Goal: Download file/media

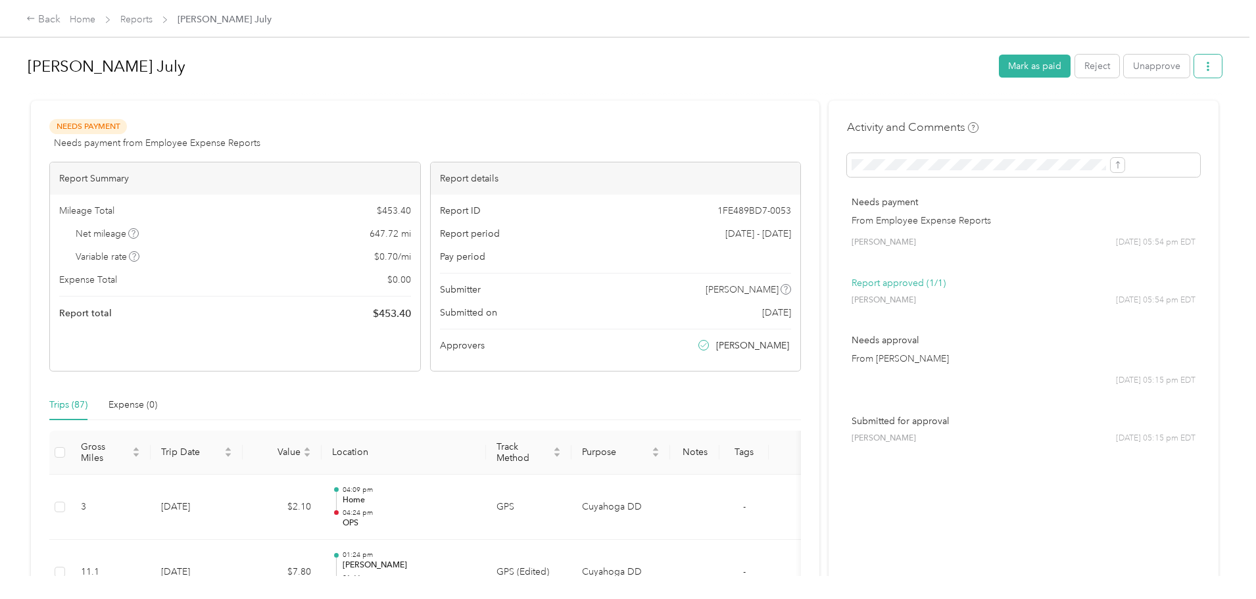
click at [1204, 66] on icon "button" at bounding box center [1208, 66] width 9 height 9
click at [1076, 110] on span "Download" at bounding box center [1062, 115] width 43 height 14
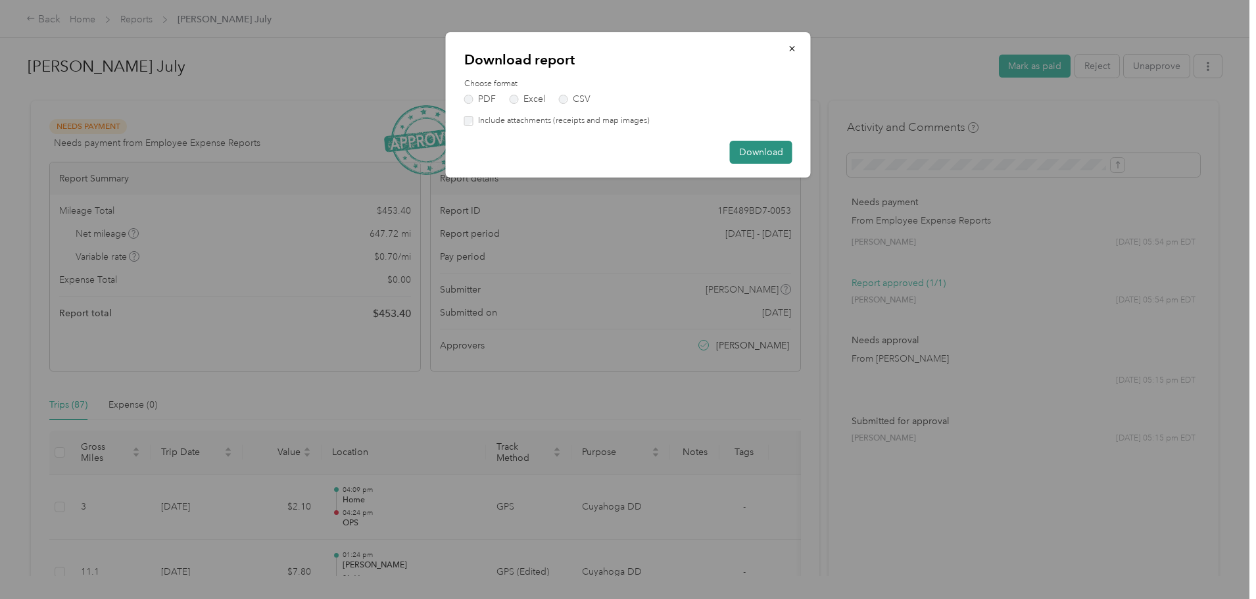
click at [755, 154] on button "Download" at bounding box center [761, 152] width 62 height 23
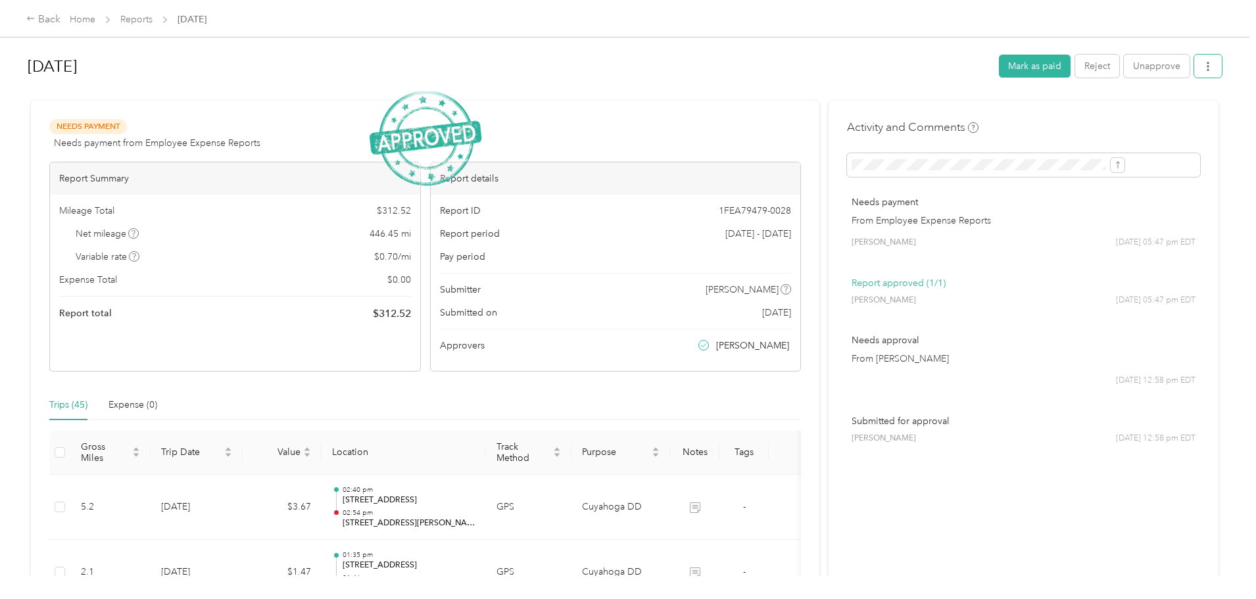
click at [1194, 64] on button "button" at bounding box center [1208, 66] width 28 height 23
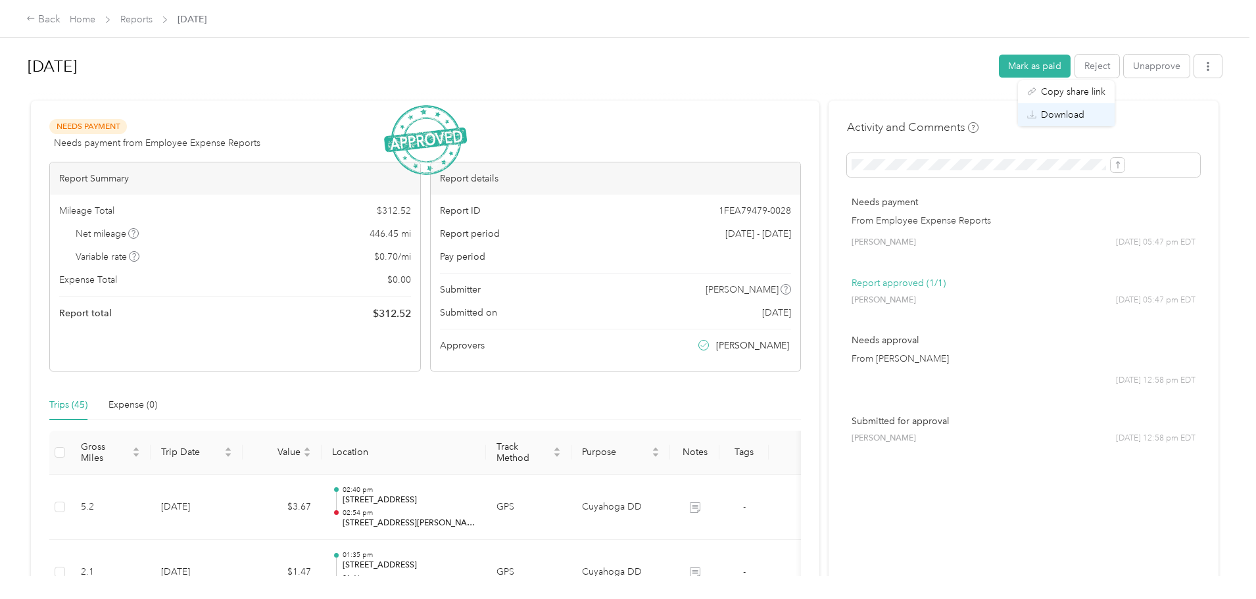
click at [1079, 114] on span "Download" at bounding box center [1062, 115] width 43 height 14
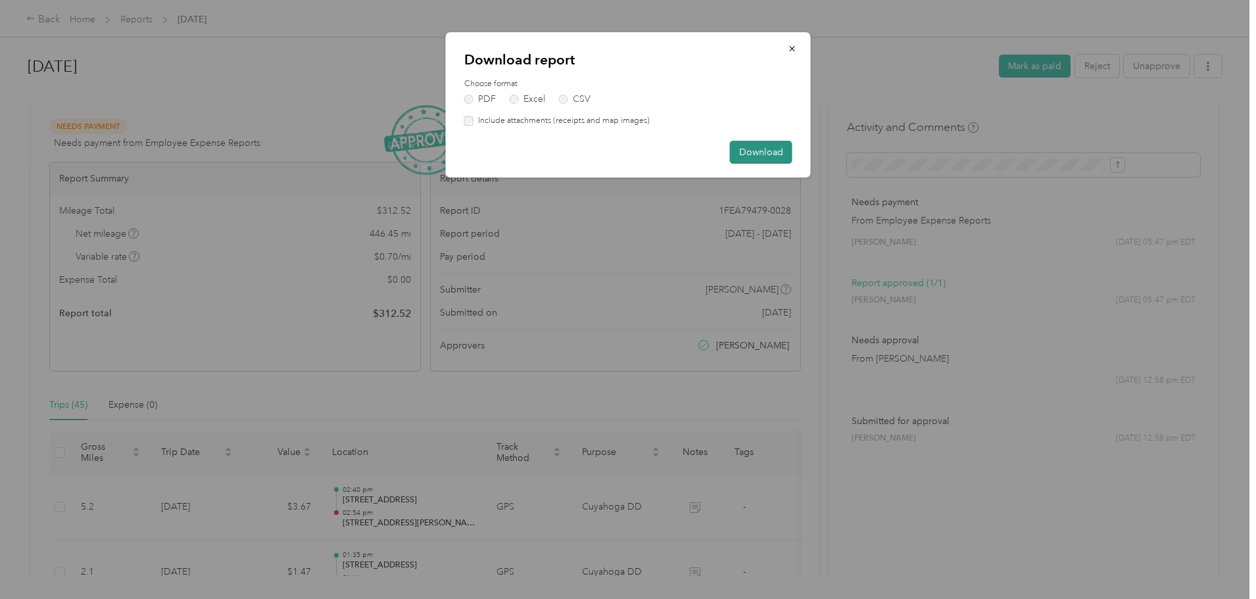
click at [748, 163] on button "Download" at bounding box center [761, 152] width 62 height 23
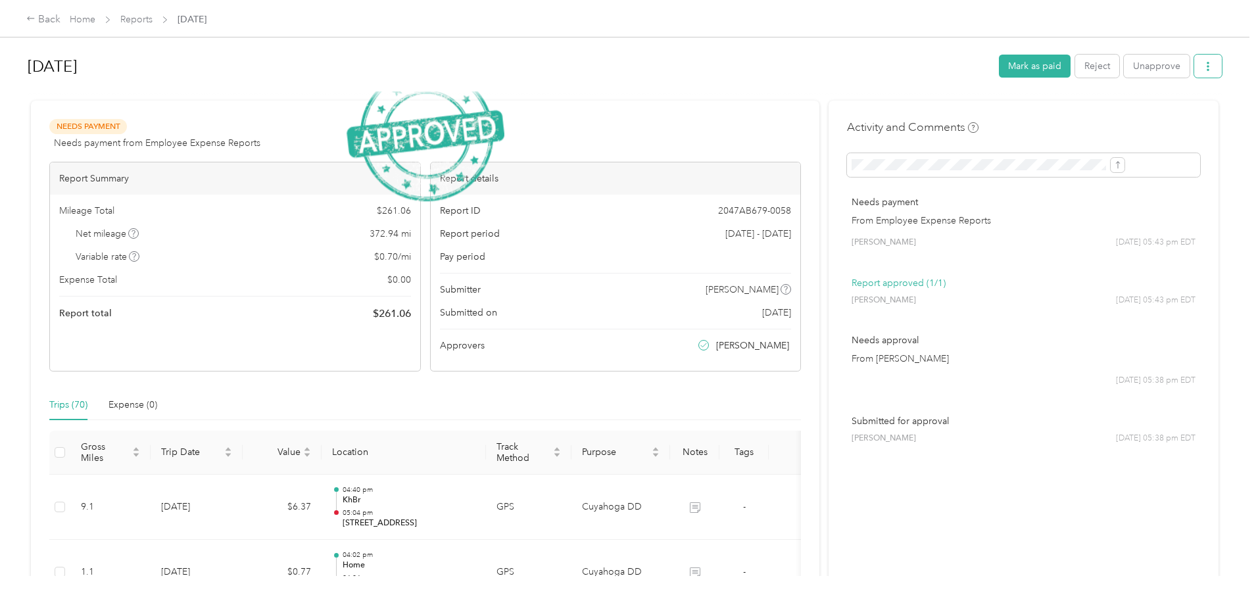
click at [1194, 60] on button "button" at bounding box center [1208, 66] width 28 height 23
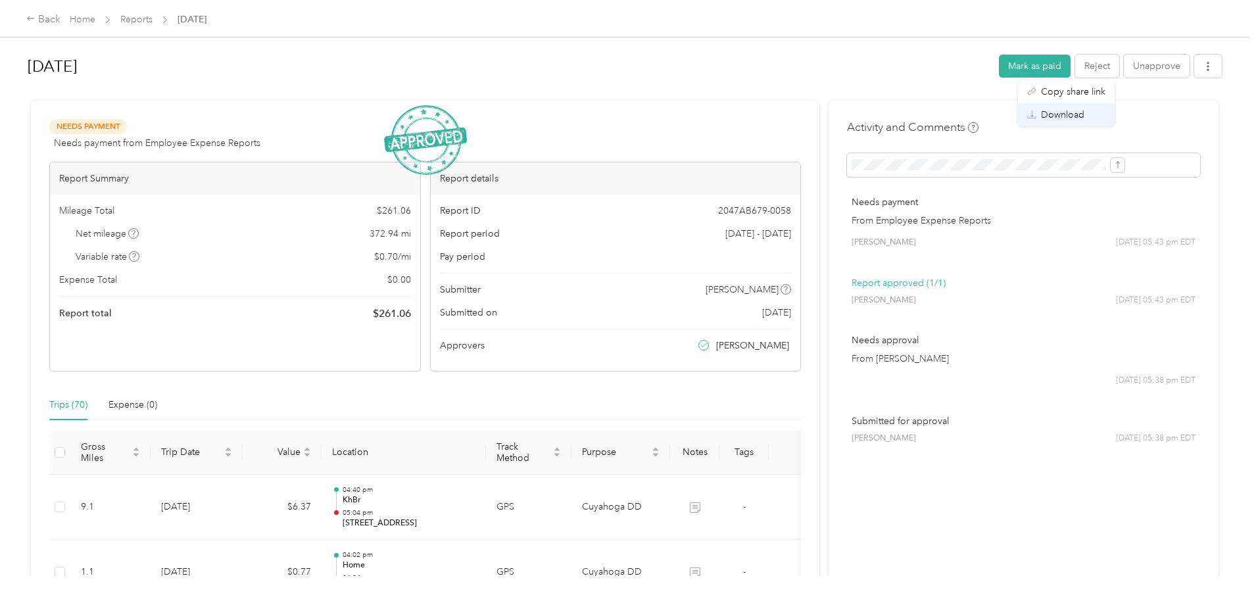
click at [1081, 111] on span "Download" at bounding box center [1062, 115] width 43 height 14
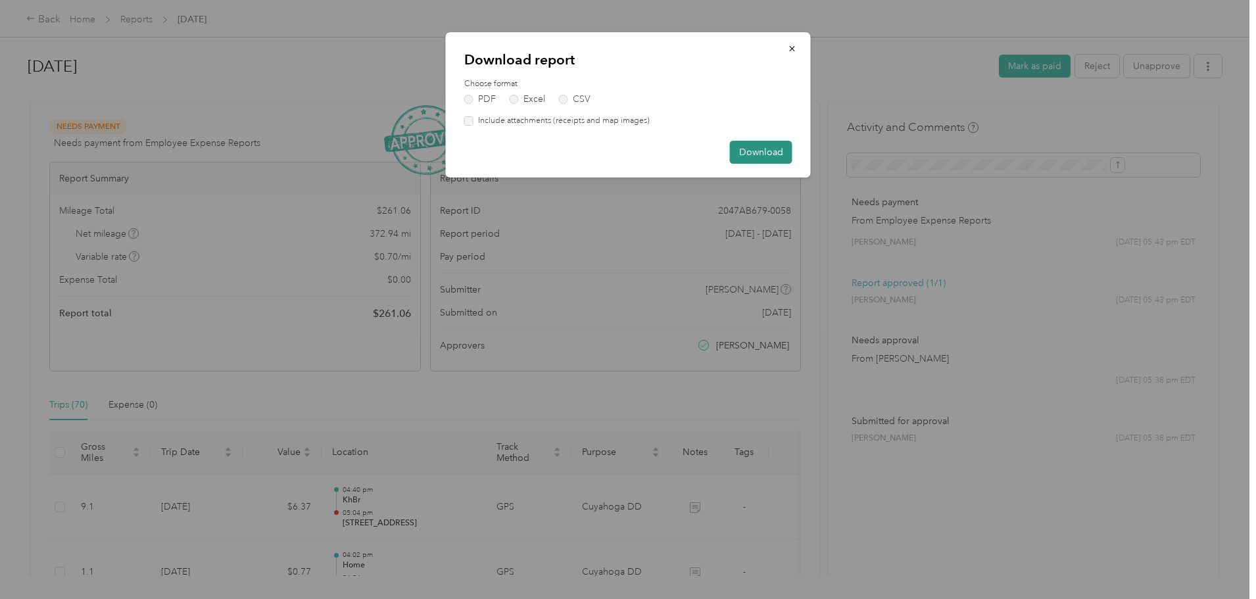
click at [759, 154] on button "Download" at bounding box center [761, 152] width 62 height 23
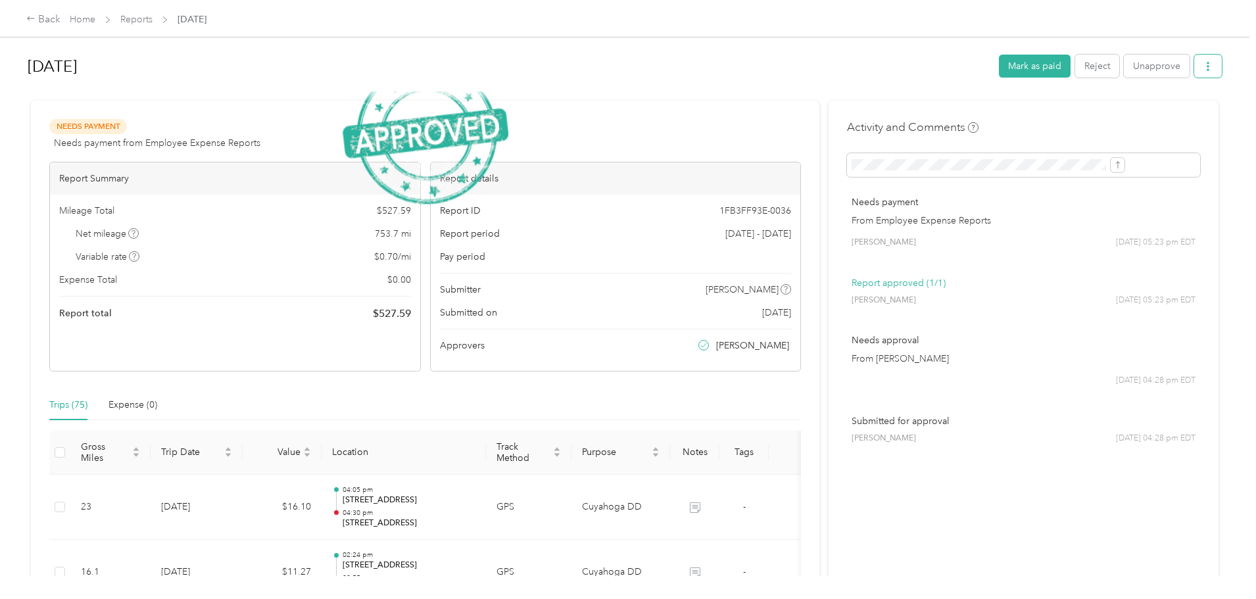
click at [1194, 60] on button "button" at bounding box center [1208, 66] width 28 height 23
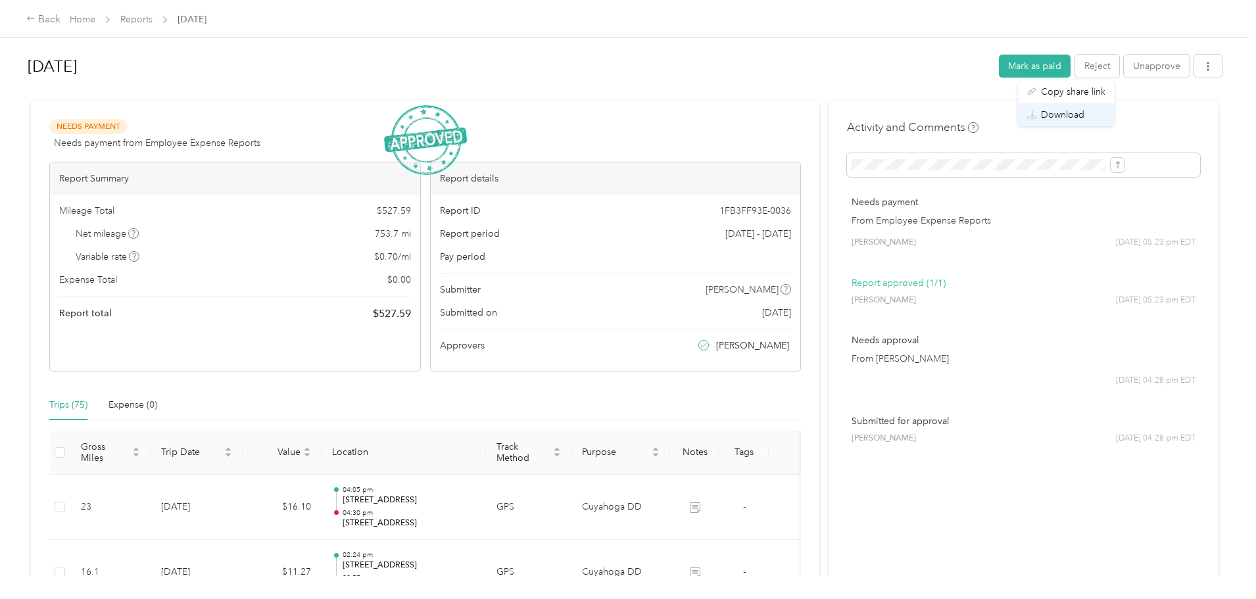
click at [1063, 117] on span "Download" at bounding box center [1062, 115] width 43 height 14
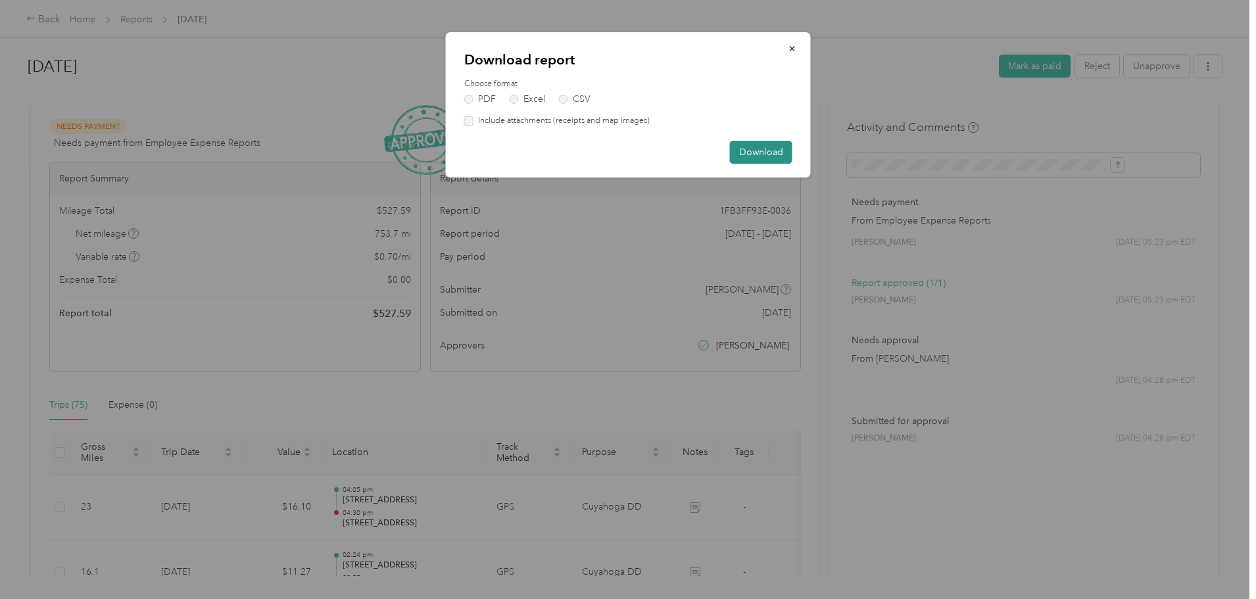
click at [769, 150] on button "Download" at bounding box center [761, 152] width 62 height 23
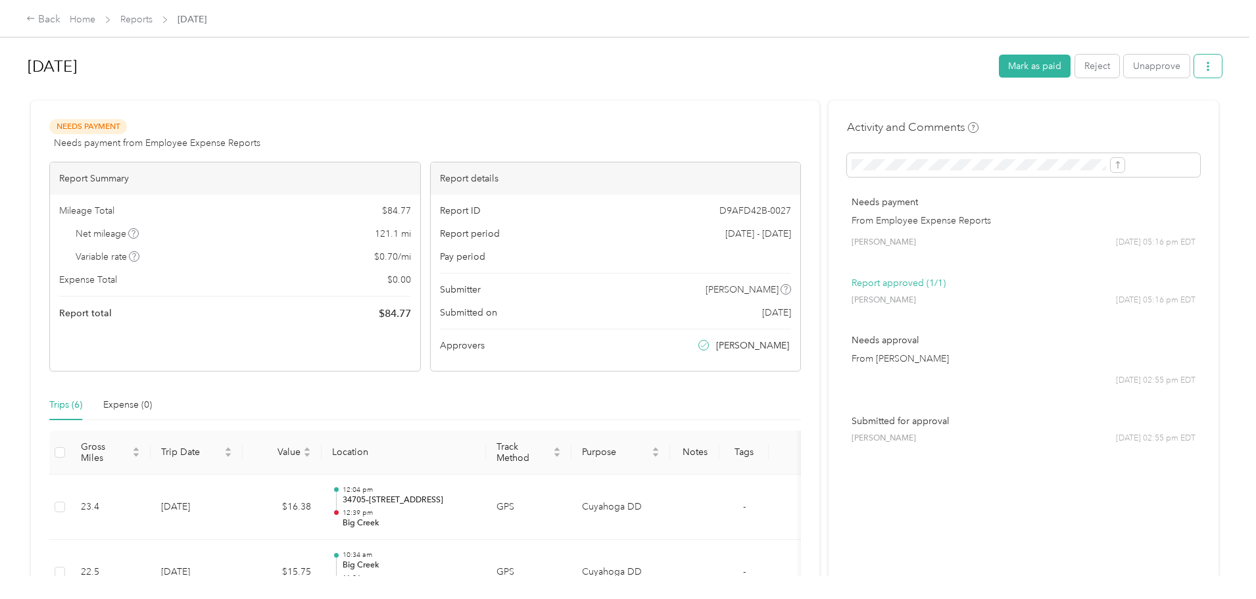
click at [1204, 66] on icon "button" at bounding box center [1208, 66] width 9 height 9
click at [1065, 106] on li "Download" at bounding box center [1066, 114] width 97 height 23
click at [1037, 118] on icon at bounding box center [1031, 114] width 9 height 9
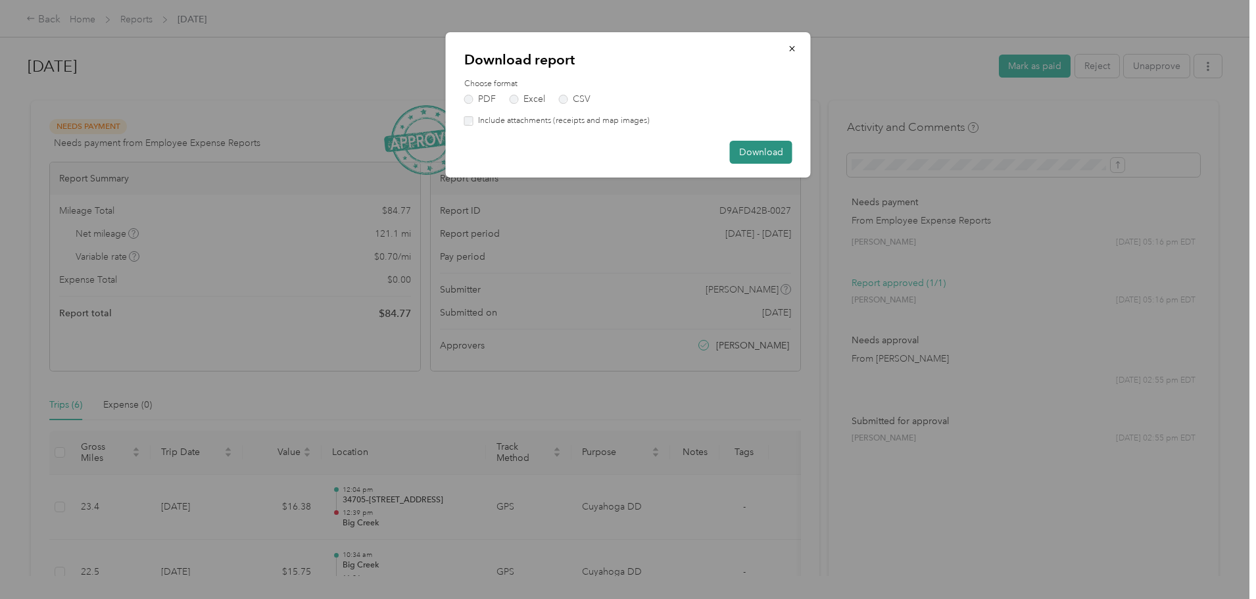
click at [747, 157] on button "Download" at bounding box center [761, 152] width 62 height 23
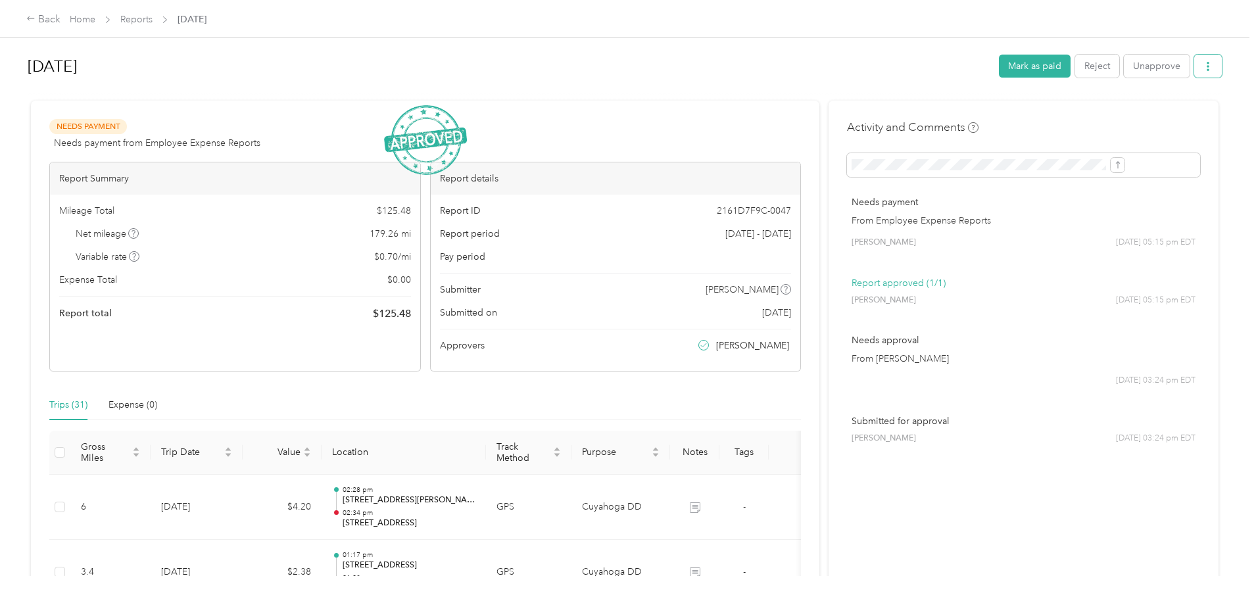
click at [1204, 62] on icon "button" at bounding box center [1208, 66] width 9 height 9
click at [1040, 116] on div "Download" at bounding box center [1066, 115] width 78 height 14
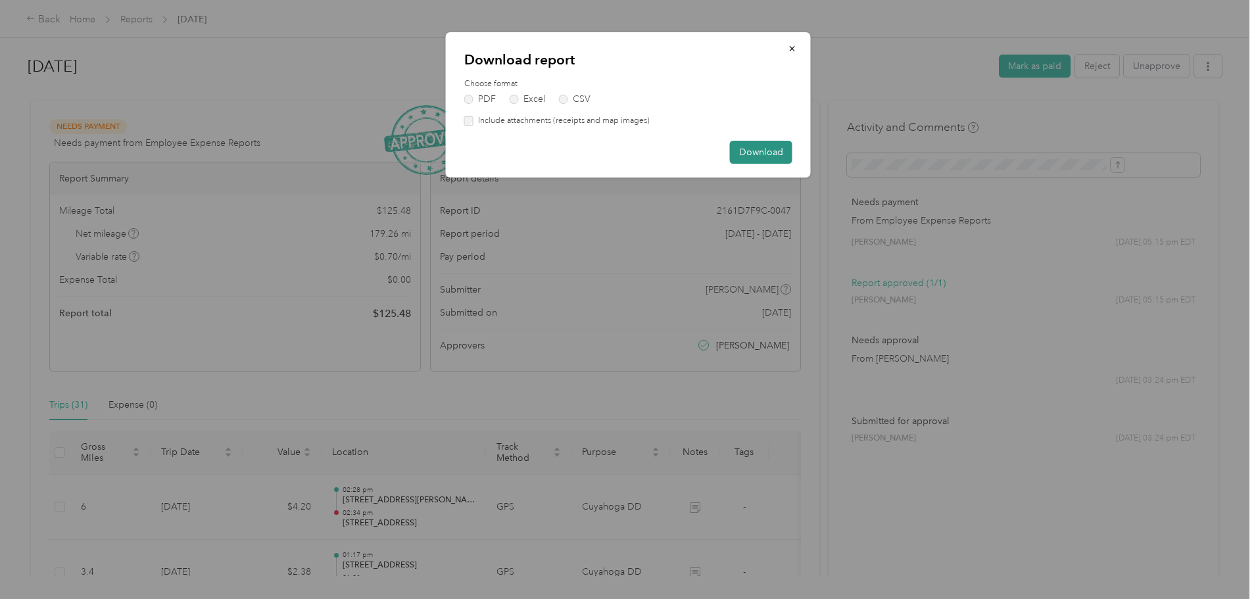
click at [742, 148] on button "Download" at bounding box center [761, 152] width 62 height 23
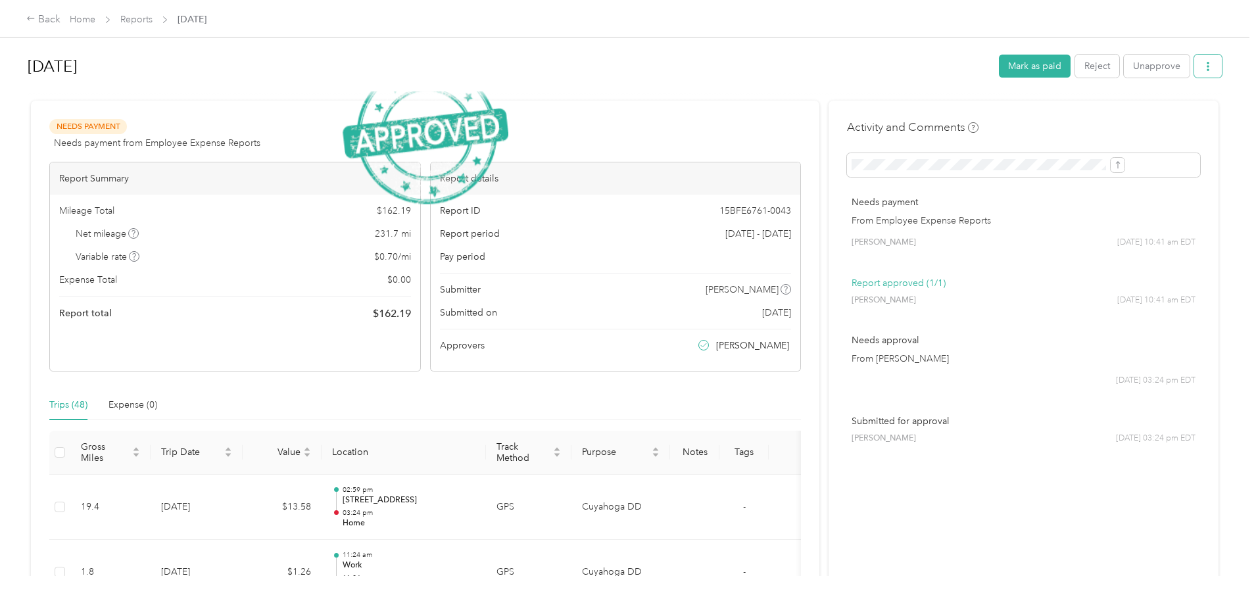
click at [1194, 62] on button "button" at bounding box center [1208, 66] width 28 height 23
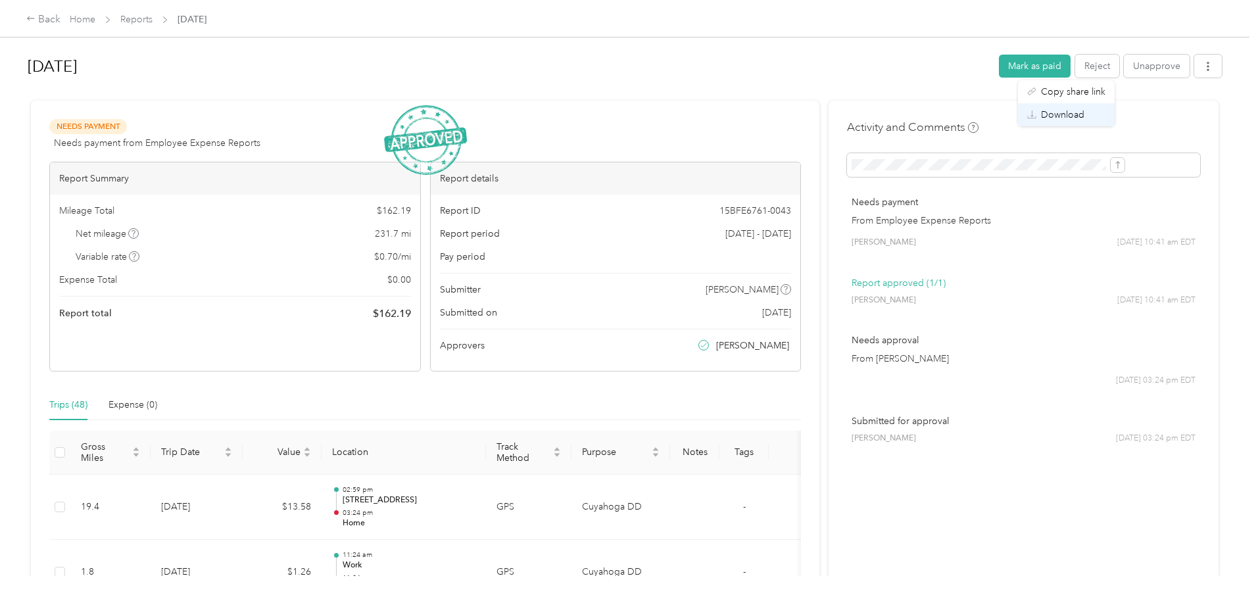
click at [1074, 110] on span "Download" at bounding box center [1062, 115] width 43 height 14
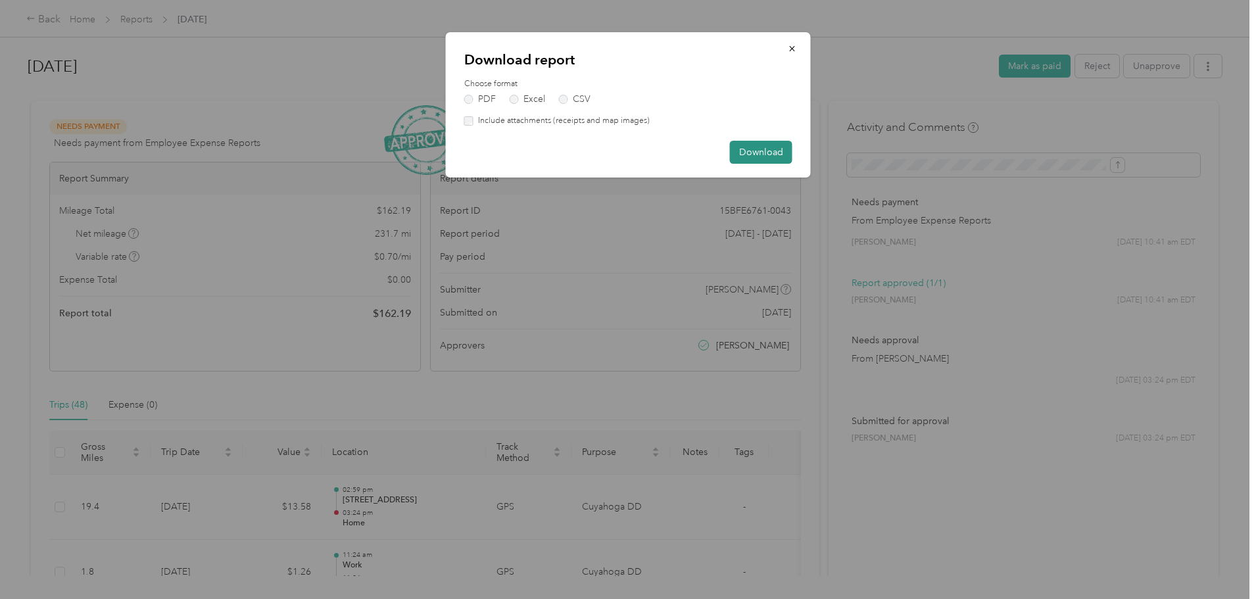
click at [755, 148] on button "Download" at bounding box center [761, 152] width 62 height 23
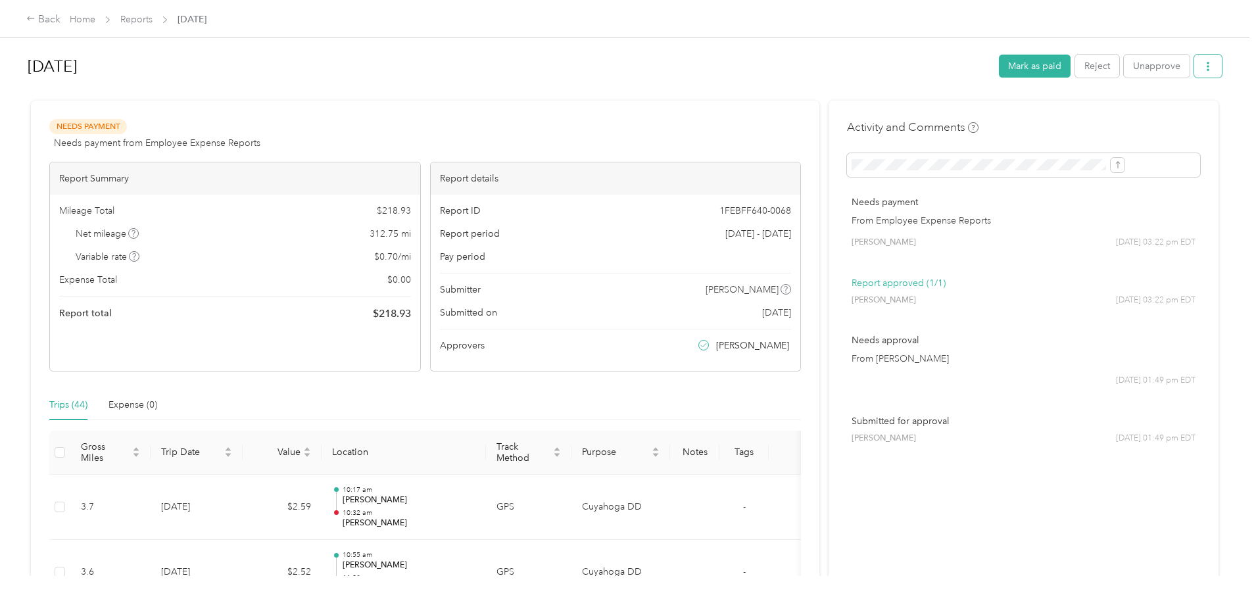
click at [1204, 62] on icon "button" at bounding box center [1208, 66] width 9 height 9
click at [1072, 108] on span "Download" at bounding box center [1062, 115] width 43 height 14
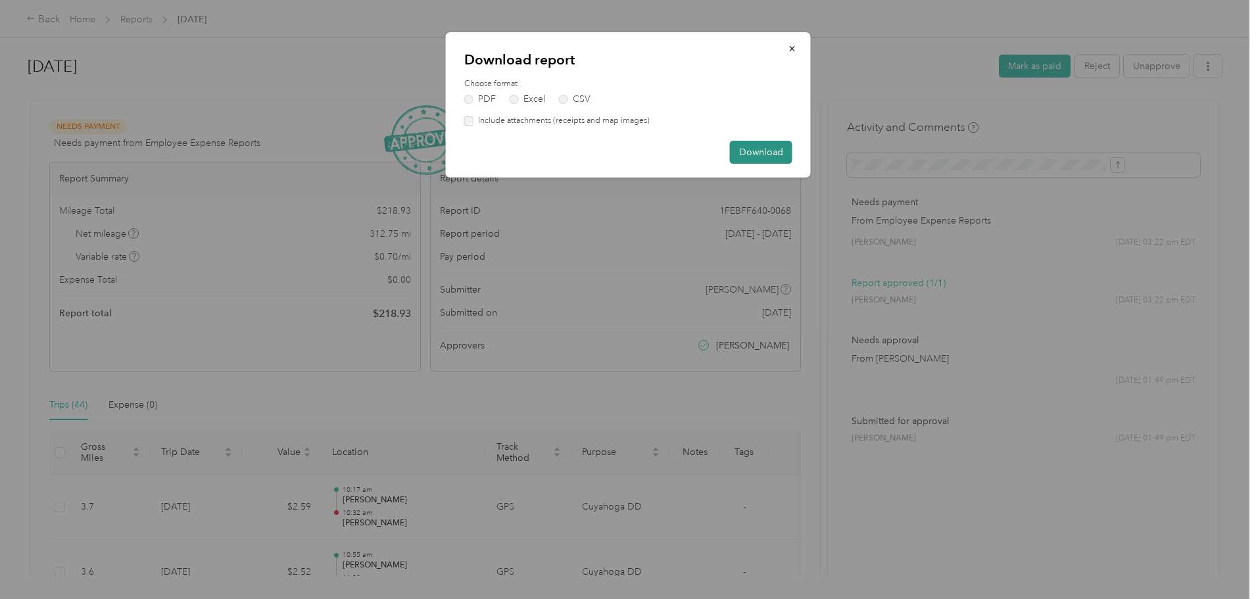
click at [740, 144] on button "Download" at bounding box center [761, 152] width 62 height 23
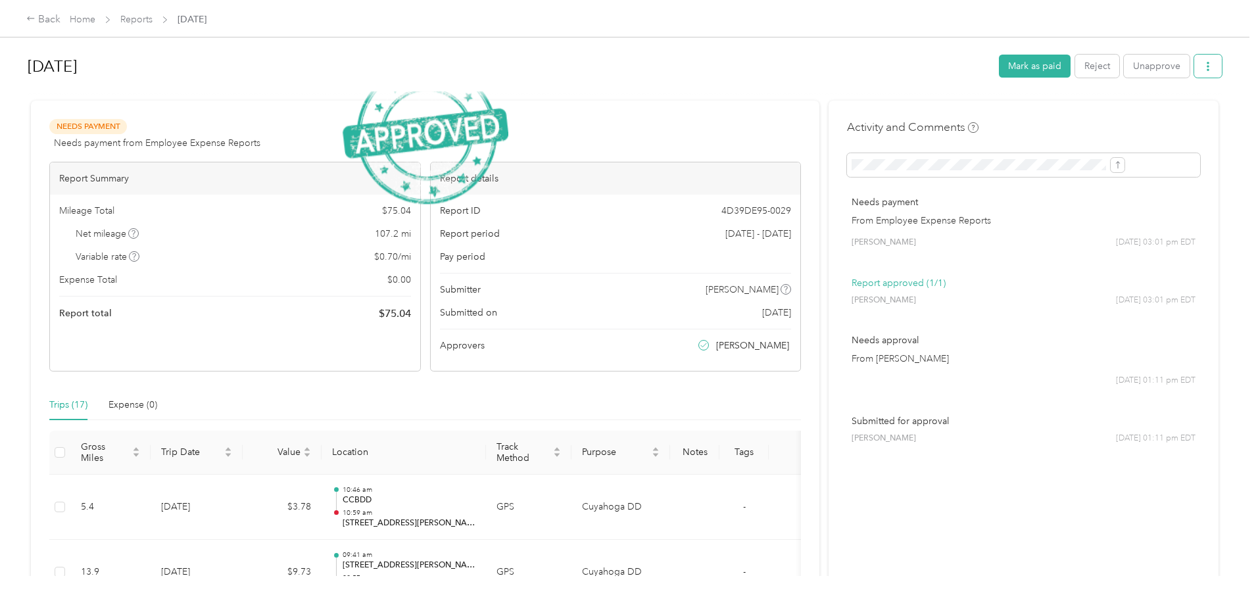
click at [1194, 72] on button "button" at bounding box center [1208, 66] width 28 height 23
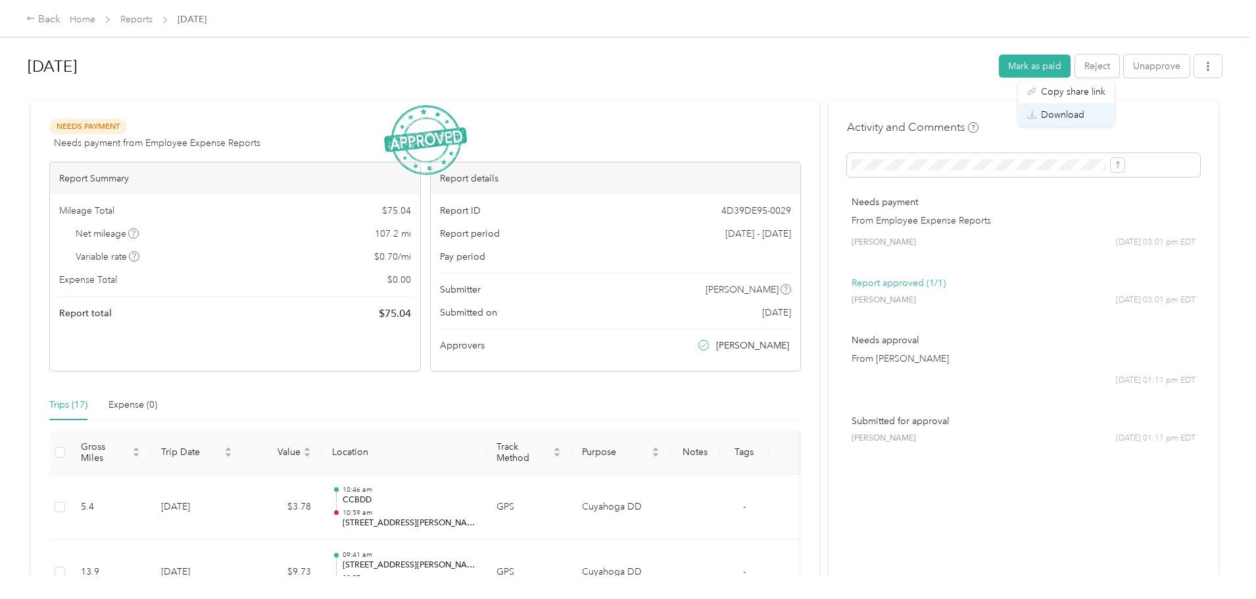
click at [1062, 109] on span "Download" at bounding box center [1062, 115] width 43 height 14
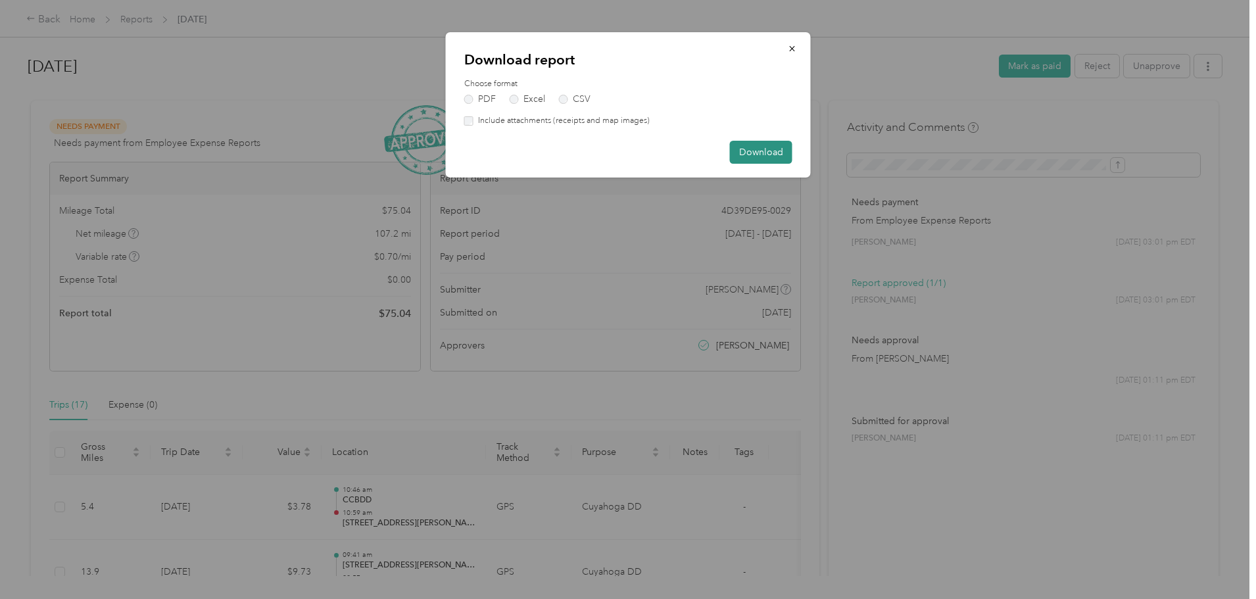
click at [773, 149] on button "Download" at bounding box center [761, 152] width 62 height 23
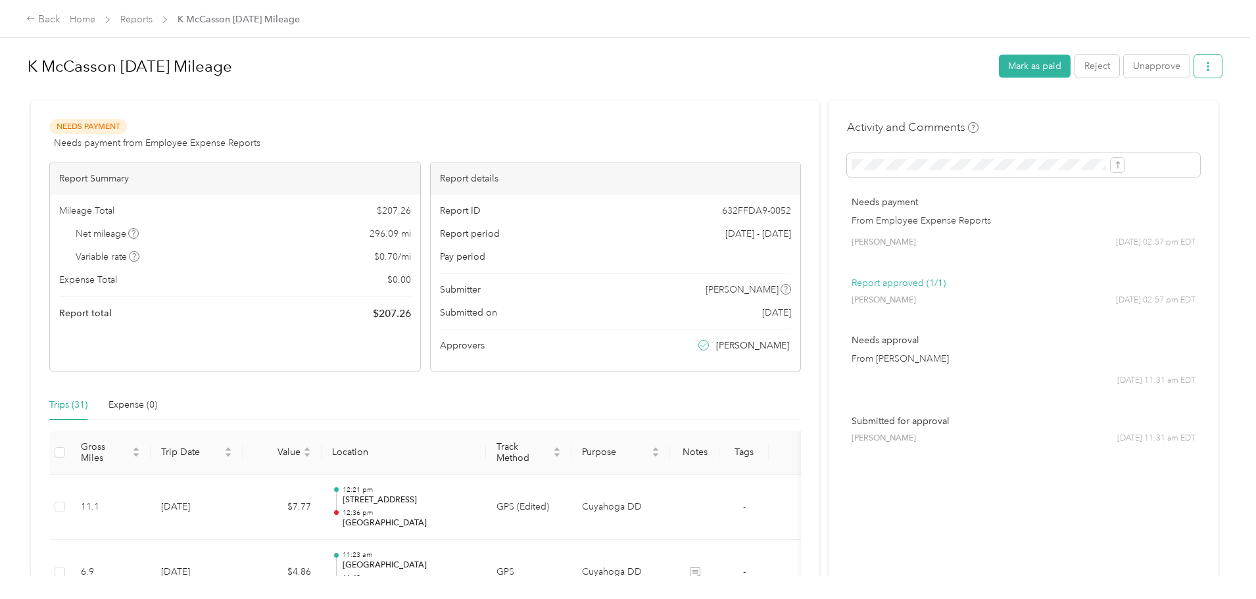
click at [1194, 64] on button "button" at bounding box center [1208, 66] width 28 height 23
click at [1085, 113] on div "Download" at bounding box center [1066, 115] width 78 height 14
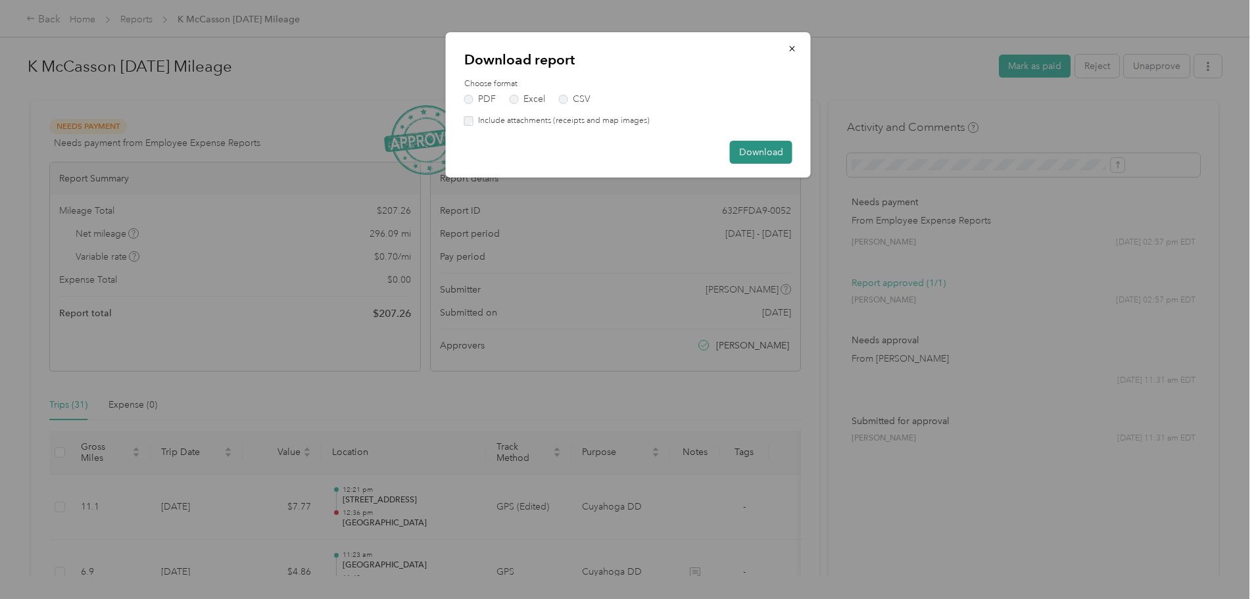
click at [786, 161] on button "Download" at bounding box center [761, 152] width 62 height 23
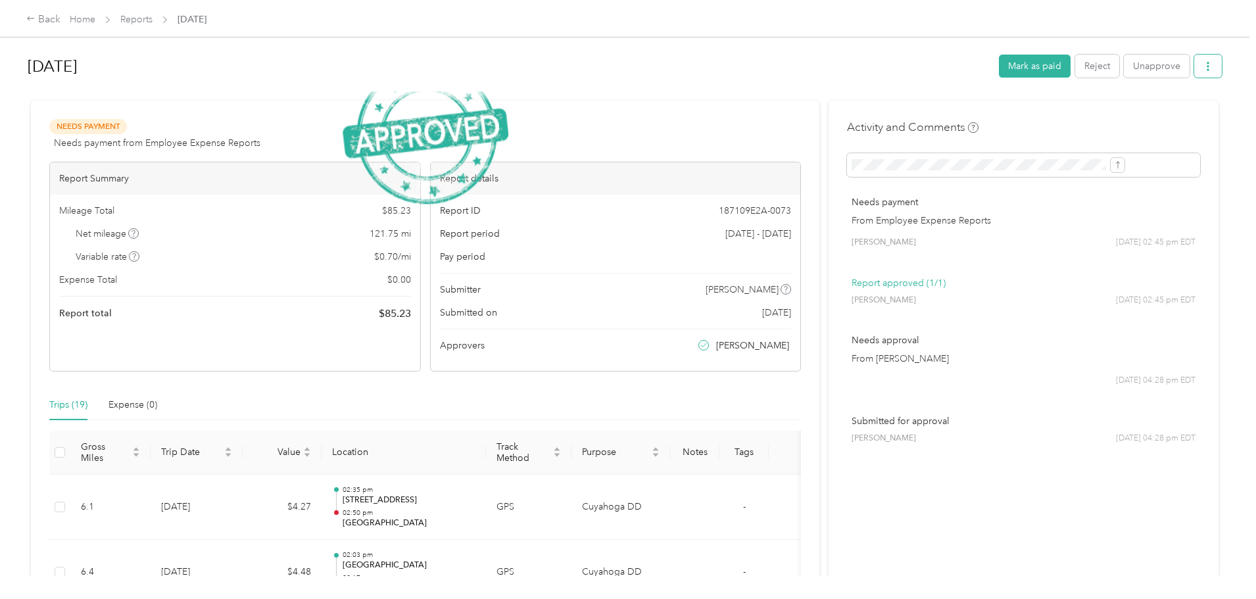
click at [1204, 66] on icon "button" at bounding box center [1208, 66] width 9 height 9
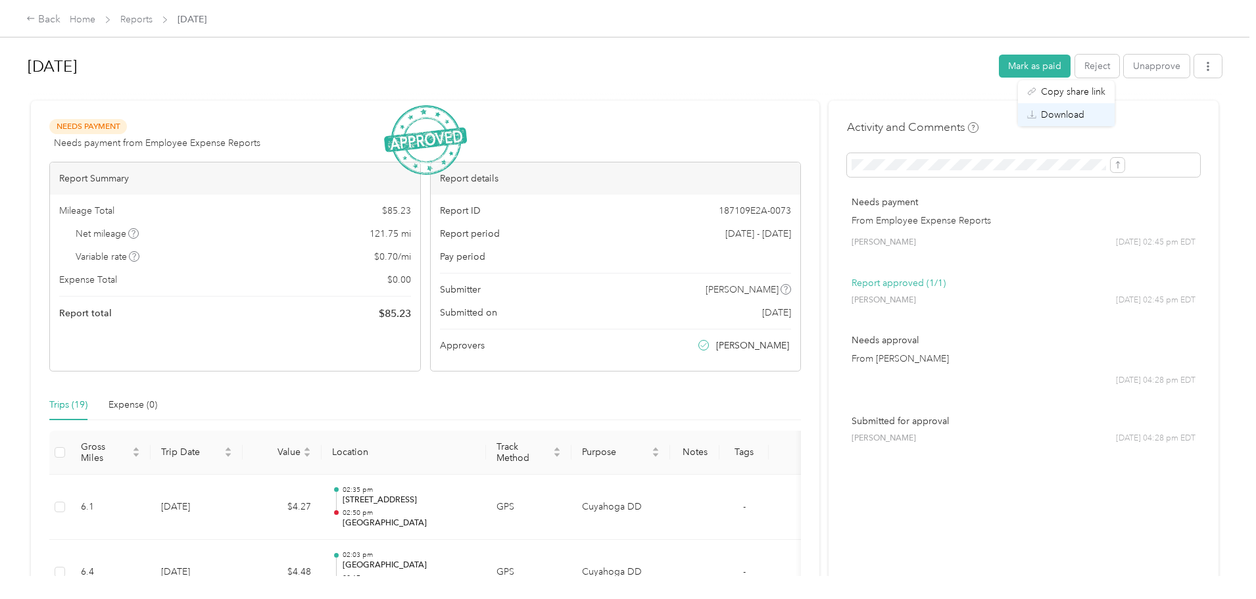
click at [1081, 118] on span "Download" at bounding box center [1062, 115] width 43 height 14
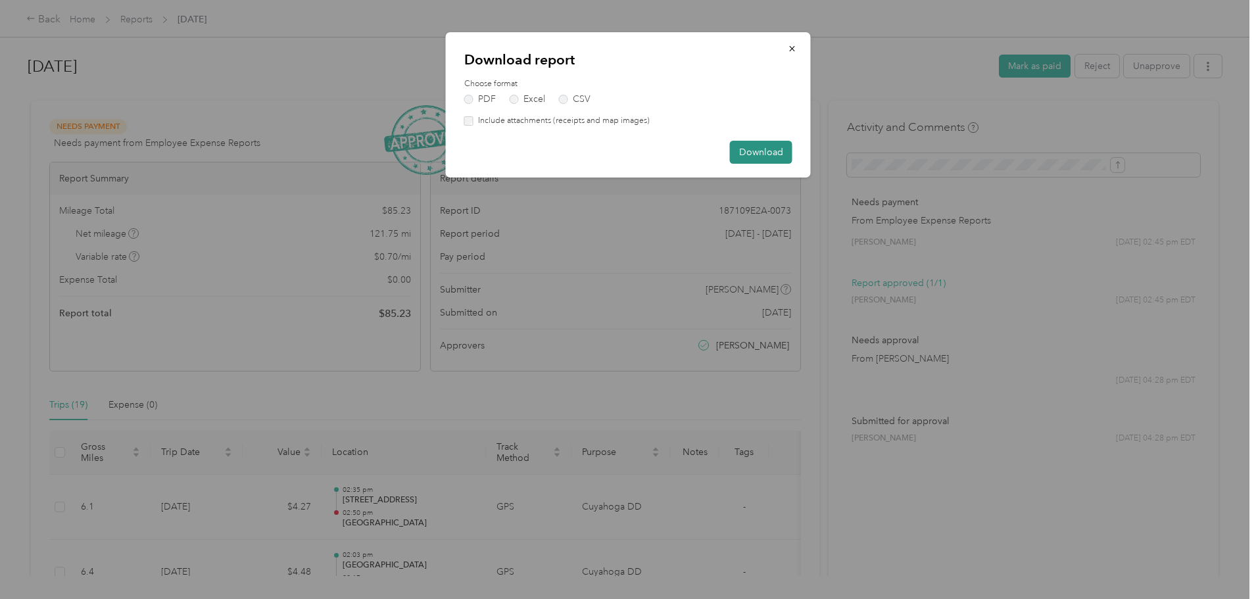
click at [743, 152] on button "Download" at bounding box center [761, 152] width 62 height 23
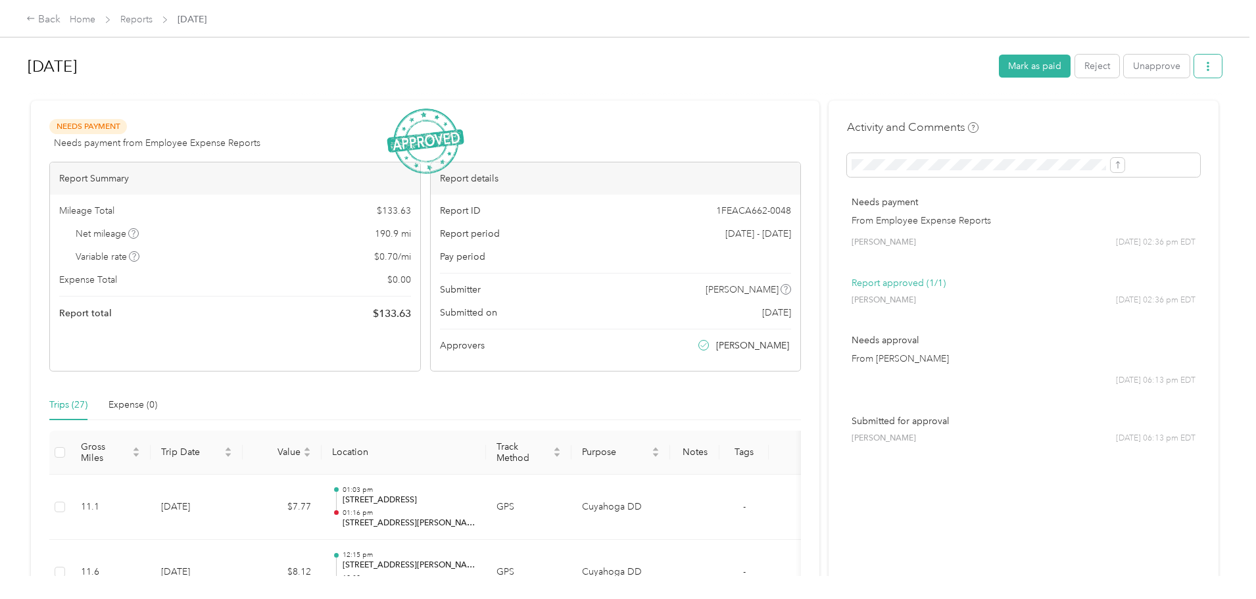
click at [1194, 58] on button "button" at bounding box center [1208, 66] width 28 height 23
click at [1047, 122] on li "Download" at bounding box center [1066, 114] width 97 height 23
click at [1046, 120] on span "Download" at bounding box center [1062, 115] width 43 height 14
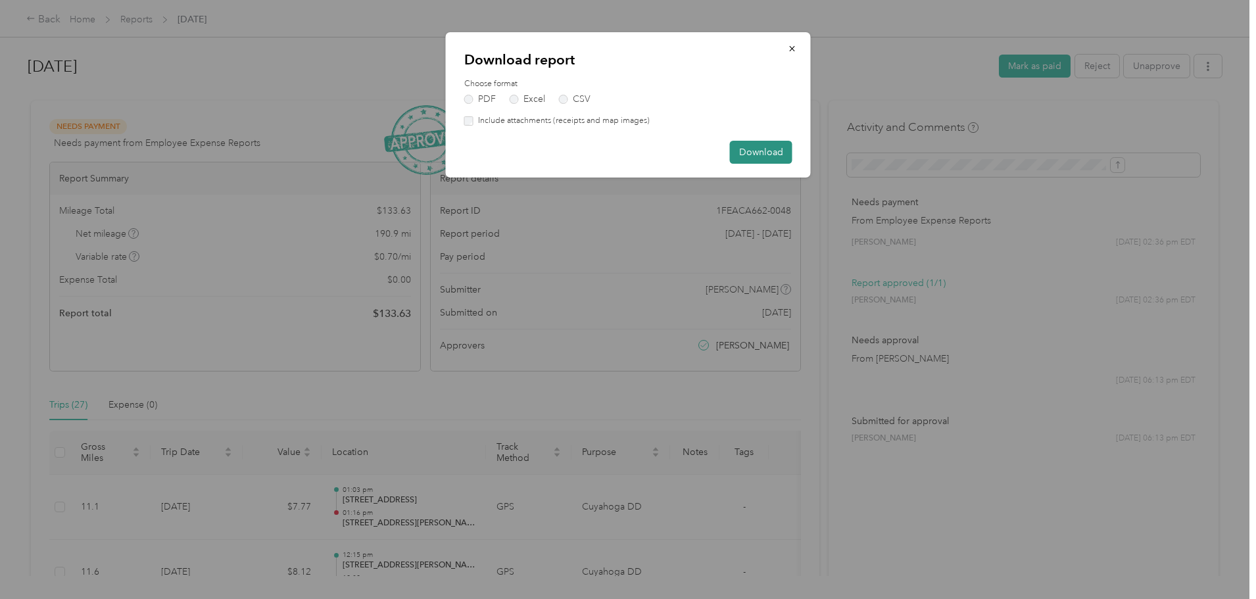
click at [771, 162] on button "Download" at bounding box center [761, 152] width 62 height 23
